Goal: Task Accomplishment & Management: Manage account settings

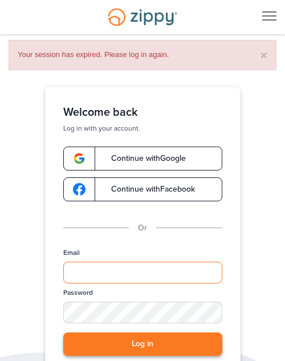
type input "**********"
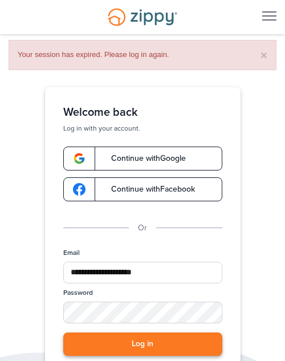
click at [155, 349] on button "Log in" at bounding box center [142, 344] width 159 height 23
click at [197, 349] on button "Log in" at bounding box center [142, 344] width 159 height 23
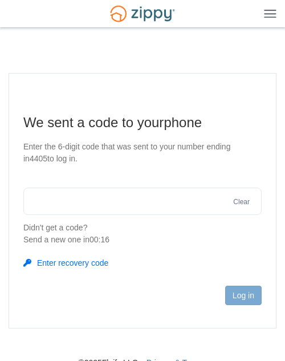
click at [269, 17] on img at bounding box center [270, 13] width 13 height 9
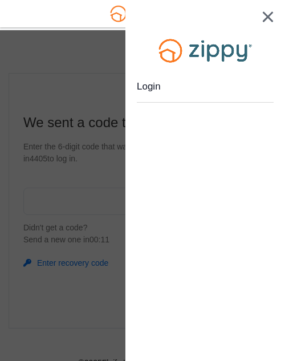
click at [33, 64] on div at bounding box center [142, 180] width 285 height 361
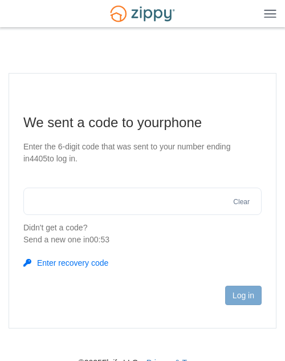
click at [72, 213] on input "text" at bounding box center [142, 201] width 239 height 27
click at [271, 13] on img at bounding box center [270, 13] width 13 height 9
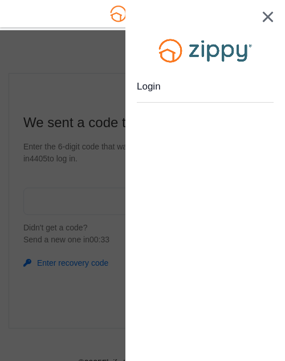
click at [270, 18] on img at bounding box center [268, 16] width 11 height 11
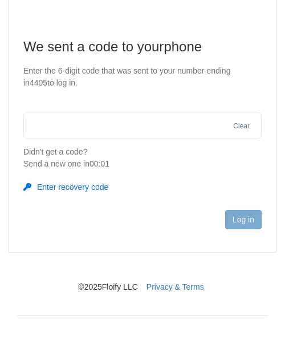
scroll to position [64, 0]
